Goal: Find contact information: Find contact information

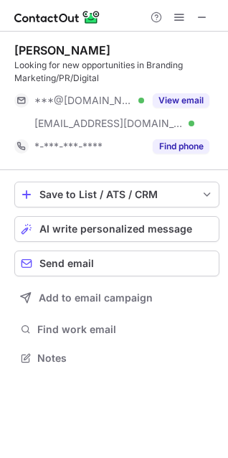
scroll to position [348, 228]
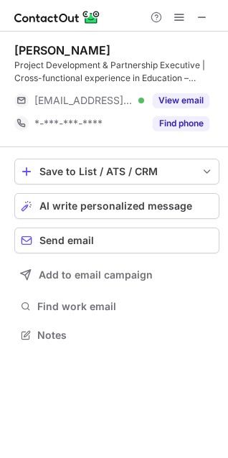
scroll to position [325, 228]
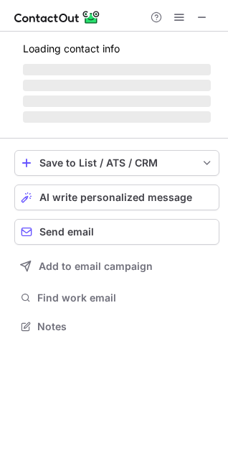
scroll to position [325, 228]
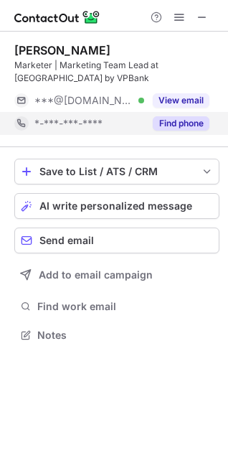
click at [182, 121] on button "Find phone" at bounding box center [181, 123] width 57 height 14
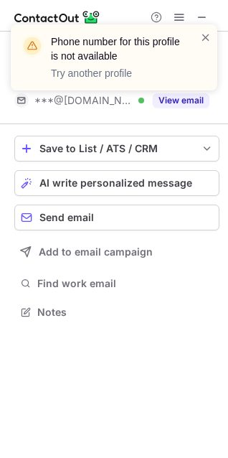
scroll to position [302, 228]
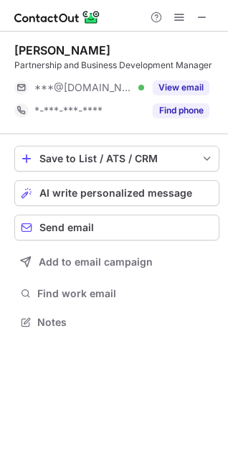
scroll to position [312, 228]
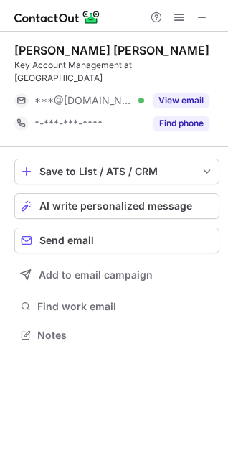
scroll to position [6, 6]
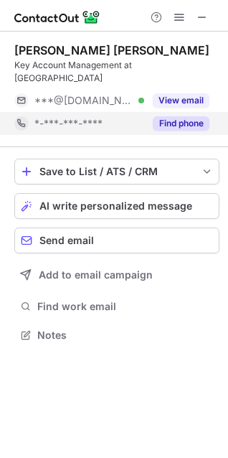
click at [177, 116] on button "Find phone" at bounding box center [181, 123] width 57 height 14
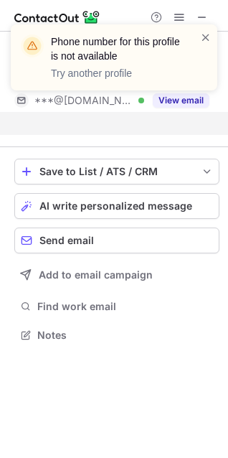
scroll to position [289, 228]
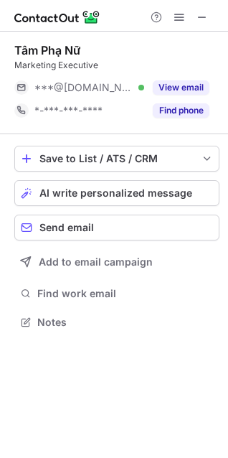
scroll to position [312, 228]
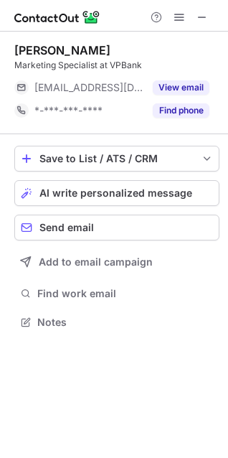
scroll to position [312, 228]
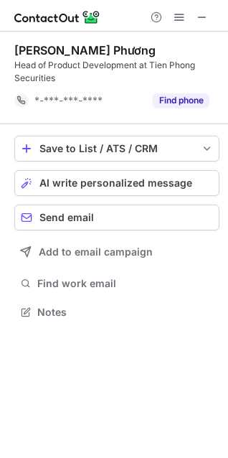
scroll to position [302, 228]
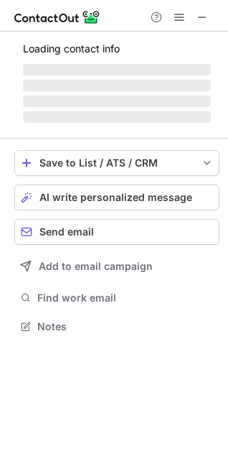
scroll to position [325, 228]
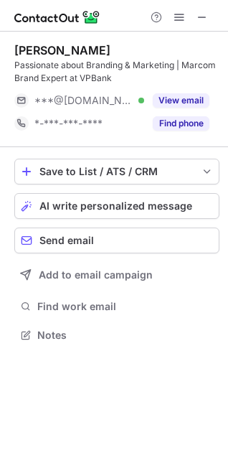
click at [119, 10] on div at bounding box center [114, 16] width 228 height 32
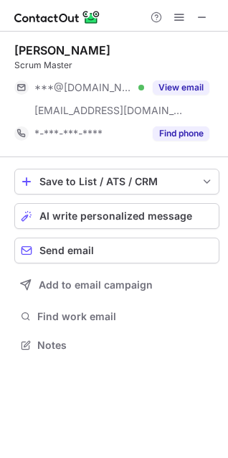
scroll to position [335, 228]
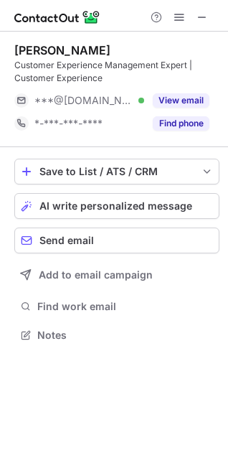
scroll to position [325, 228]
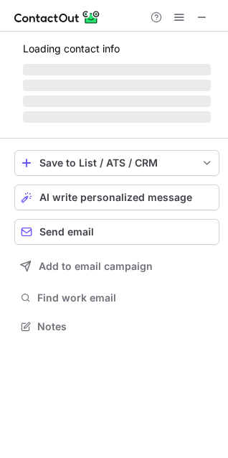
scroll to position [325, 228]
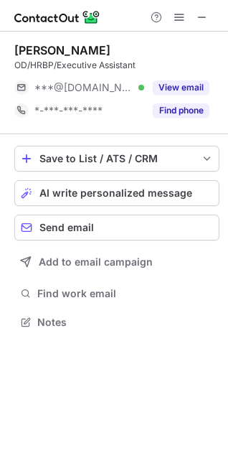
scroll to position [6, 6]
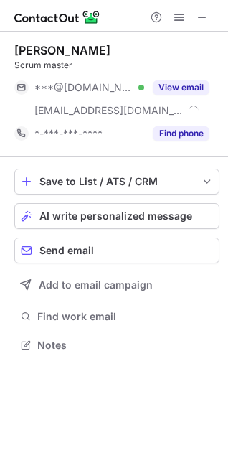
scroll to position [335, 228]
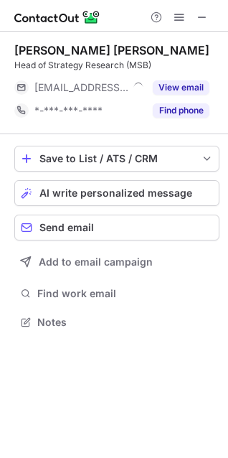
scroll to position [6, 6]
